Goal: Task Accomplishment & Management: Manage account settings

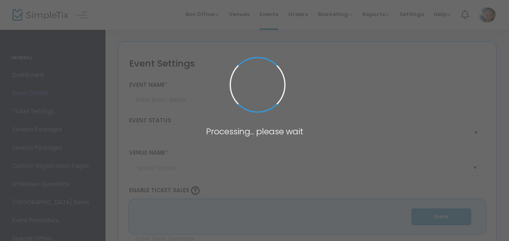
type input ""One Love: The [PERSON_NAME] All-White Tribute at ALIR Event Studio""
type textarea "Frankie Beverly All White Tribute – Live in Fayetteville!🎶Fayetteville, are you…"
type input "Buy Tickets"
type input "ALIR Event Studio"
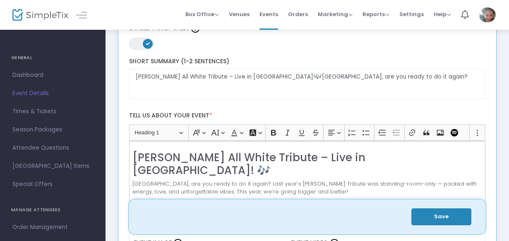
scroll to position [166, 0]
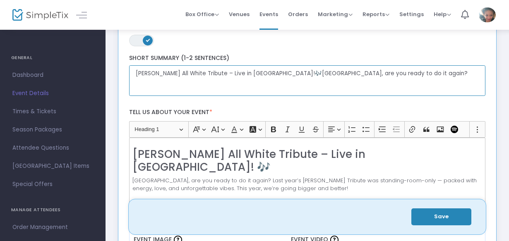
click at [289, 74] on textarea "Frankie Beverly All White Tribute – Live in Fayetteville!🎶Fayetteville, are you…" at bounding box center [307, 80] width 357 height 31
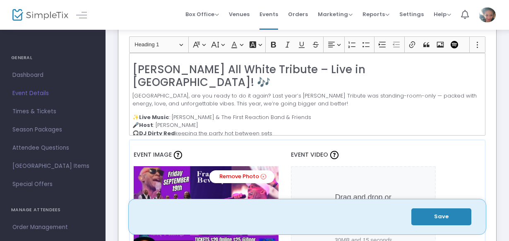
scroll to position [261, 0]
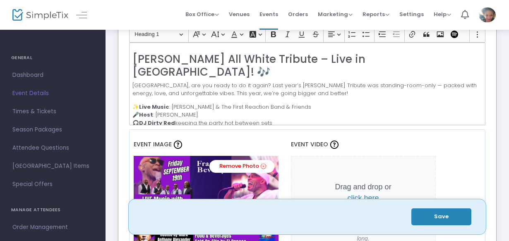
type textarea "Frankie Beverly All White Tribute – Live in Fayetteville! Fayetteville, are you…"
click at [480, 51] on div "Frankie Beverly All White Tribute – Live in Fayetteville! 🎶 Fayetteville, are y…" at bounding box center [307, 84] width 357 height 83
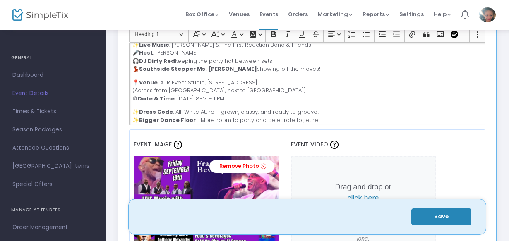
scroll to position [44, 0]
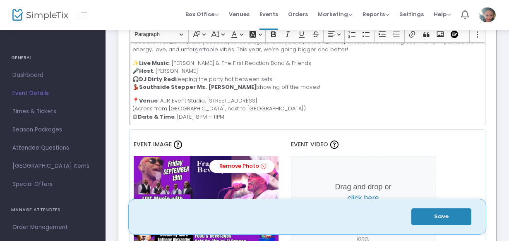
click at [294, 113] on p "📍 Venue : ALIR Event Studio, 1240 Hwy 54 W, Suite 706, Fayetteville, GA (Across…" at bounding box center [306, 109] width 349 height 24
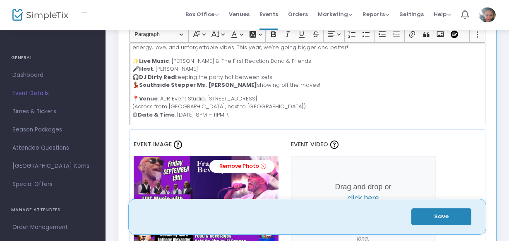
click at [286, 110] on p "📍 Venue : ALIR Event Studio, 1240 Hwy 54 W, Suite 706, Fayetteville, GA (Across…" at bounding box center [306, 107] width 349 height 24
click at [328, 108] on p "📍 Venue : ALIR Event Studio, 1240 Hwy 54 W, Suite 706, Fayetteville, GA (Across…" at bounding box center [306, 107] width 349 height 24
click at [336, 108] on p "📍 Venue : ALIR Event Studio, 1240 Hwy 54 W, Suite 706, Fayetteville, GA (Across…" at bounding box center [306, 107] width 349 height 24
click at [397, 117] on div "Frankie Beverly All White Tribute – Live in Fayetteville! 🎶 Fayetteville, are y…" at bounding box center [307, 84] width 357 height 83
click at [438, 213] on button "Save" at bounding box center [441, 217] width 60 height 17
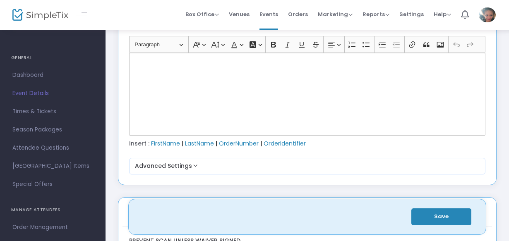
scroll to position [1103, 0]
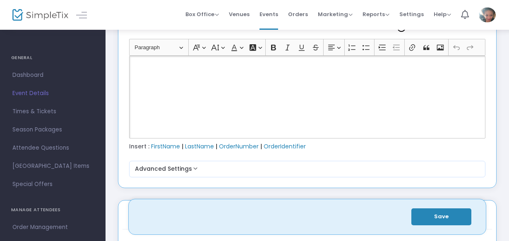
click at [157, 67] on p "Rich Text Editor, main" at bounding box center [306, 65] width 349 height 8
